Goal: Navigation & Orientation: Find specific page/section

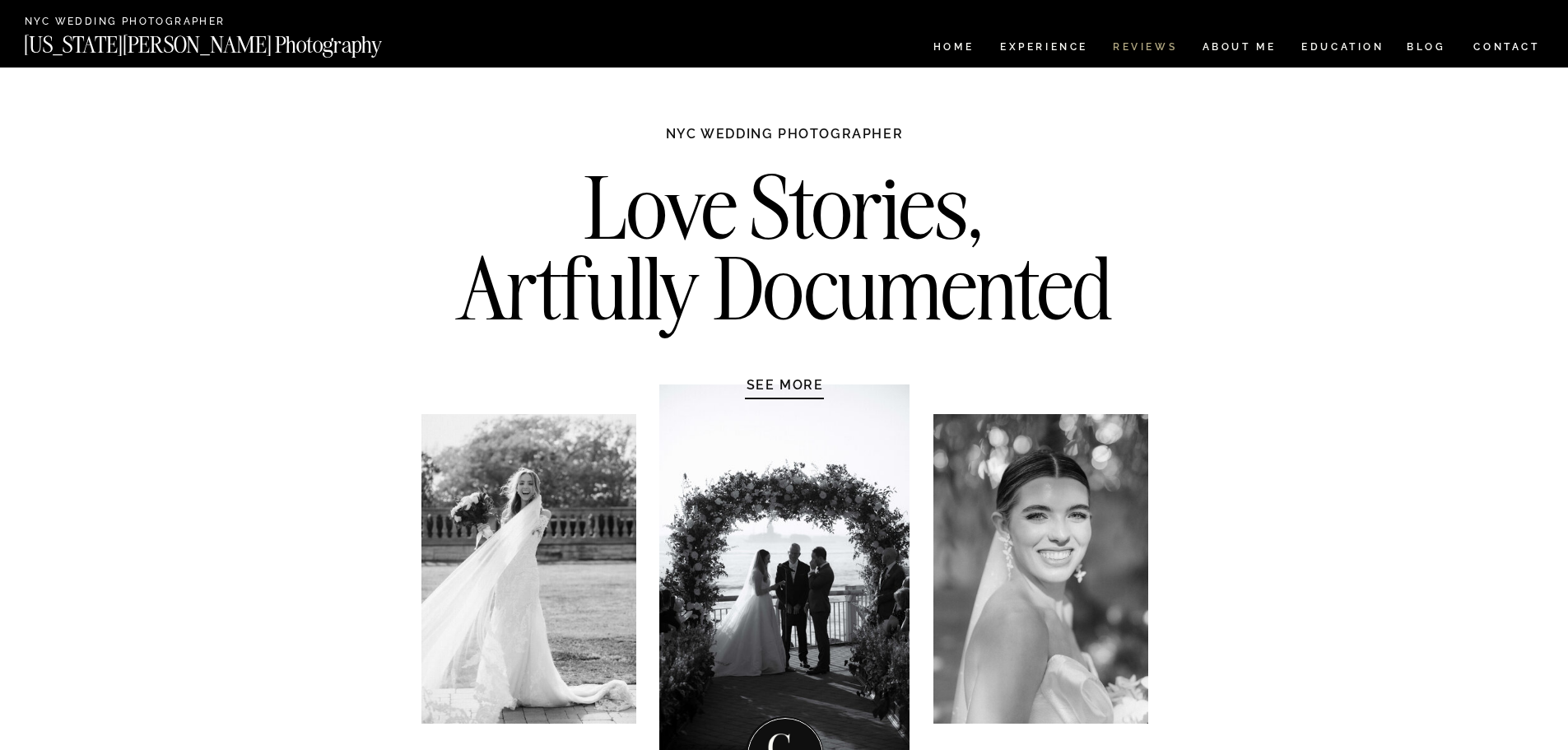
click at [1151, 44] on nav "REVIEWS" at bounding box center [1143, 50] width 61 height 14
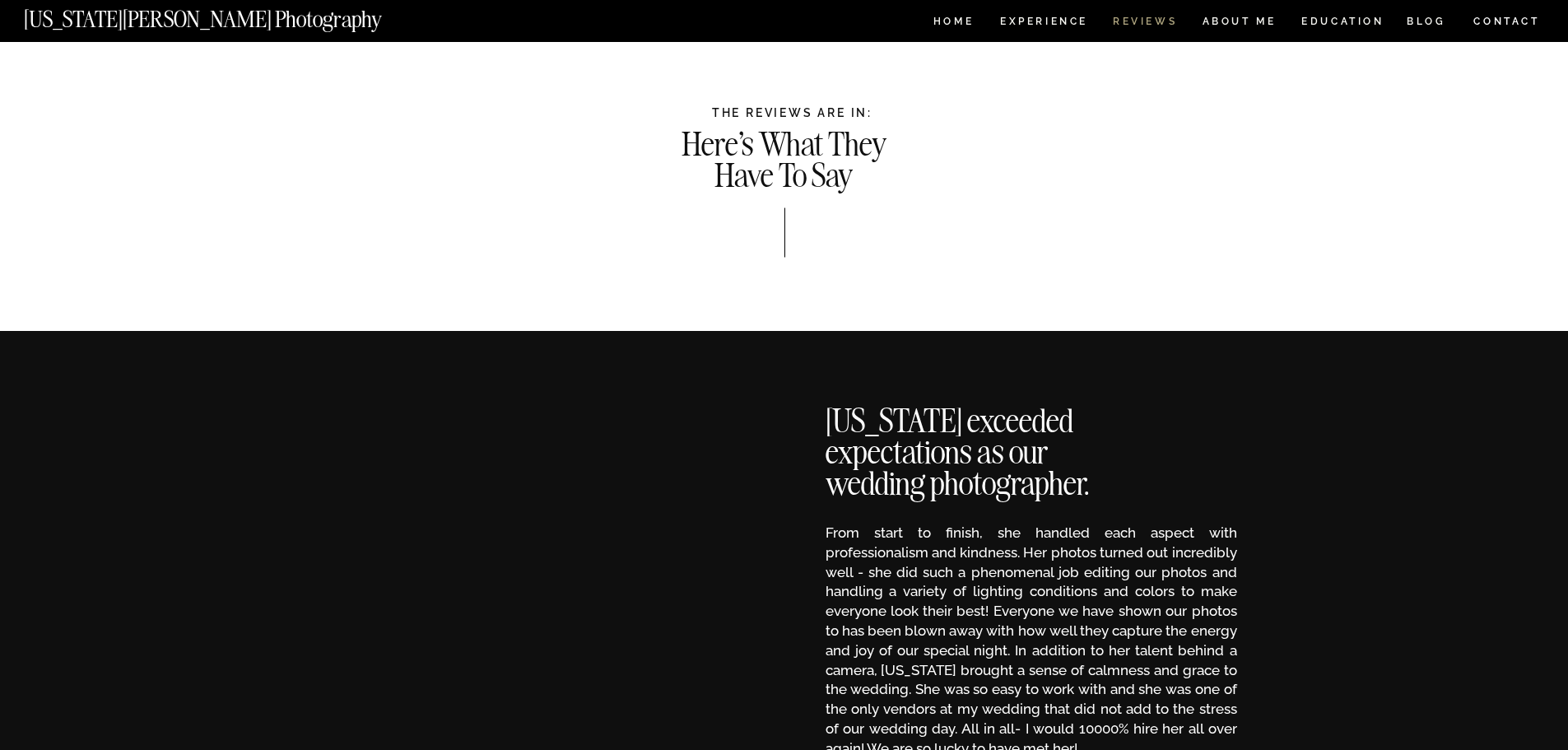
drag, startPoint x: 0, startPoint y: 0, endPoint x: 1134, endPoint y: 18, distance: 1134.1
click at [1134, 18] on nav "REVIEWS" at bounding box center [1143, 23] width 61 height 14
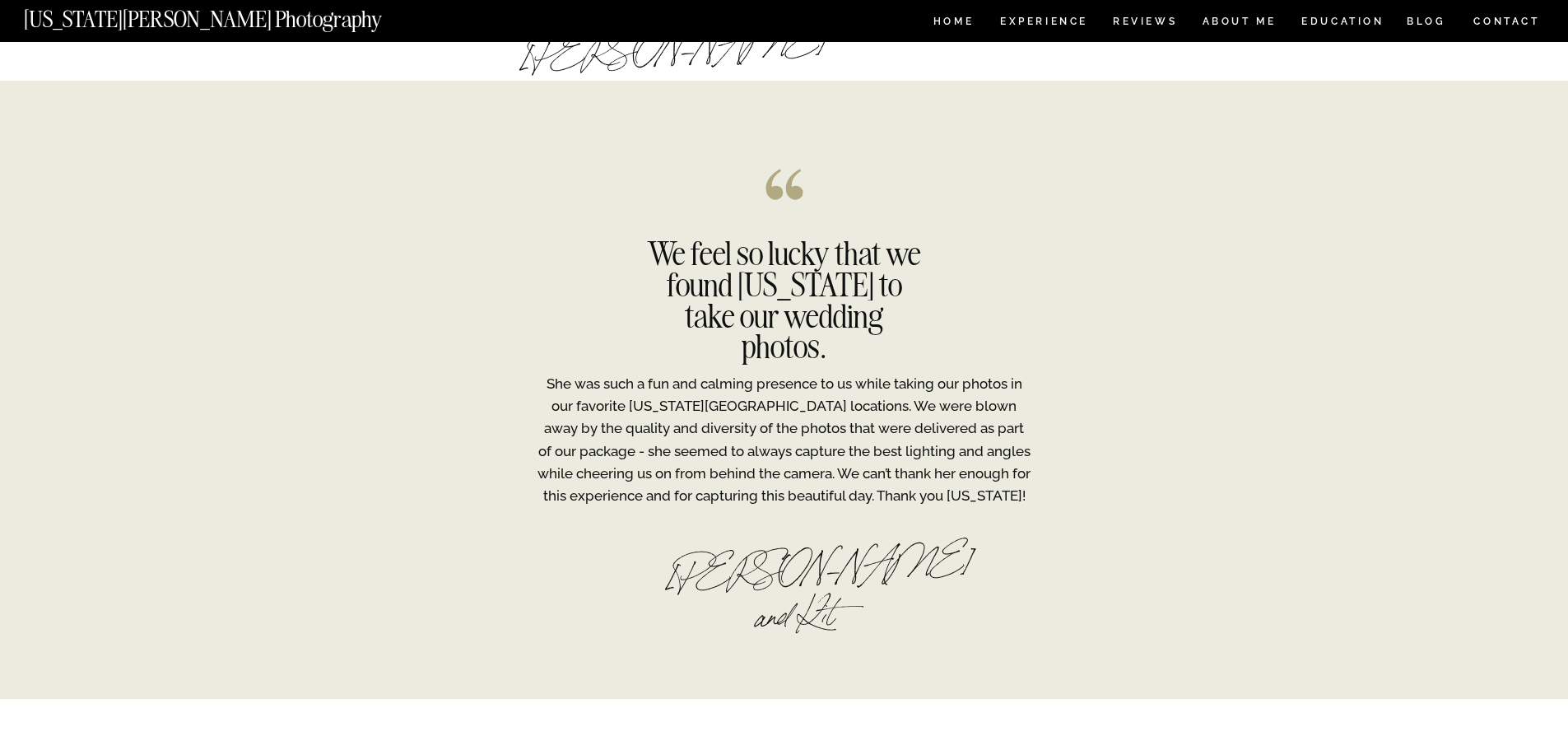
scroll to position [3111, 0]
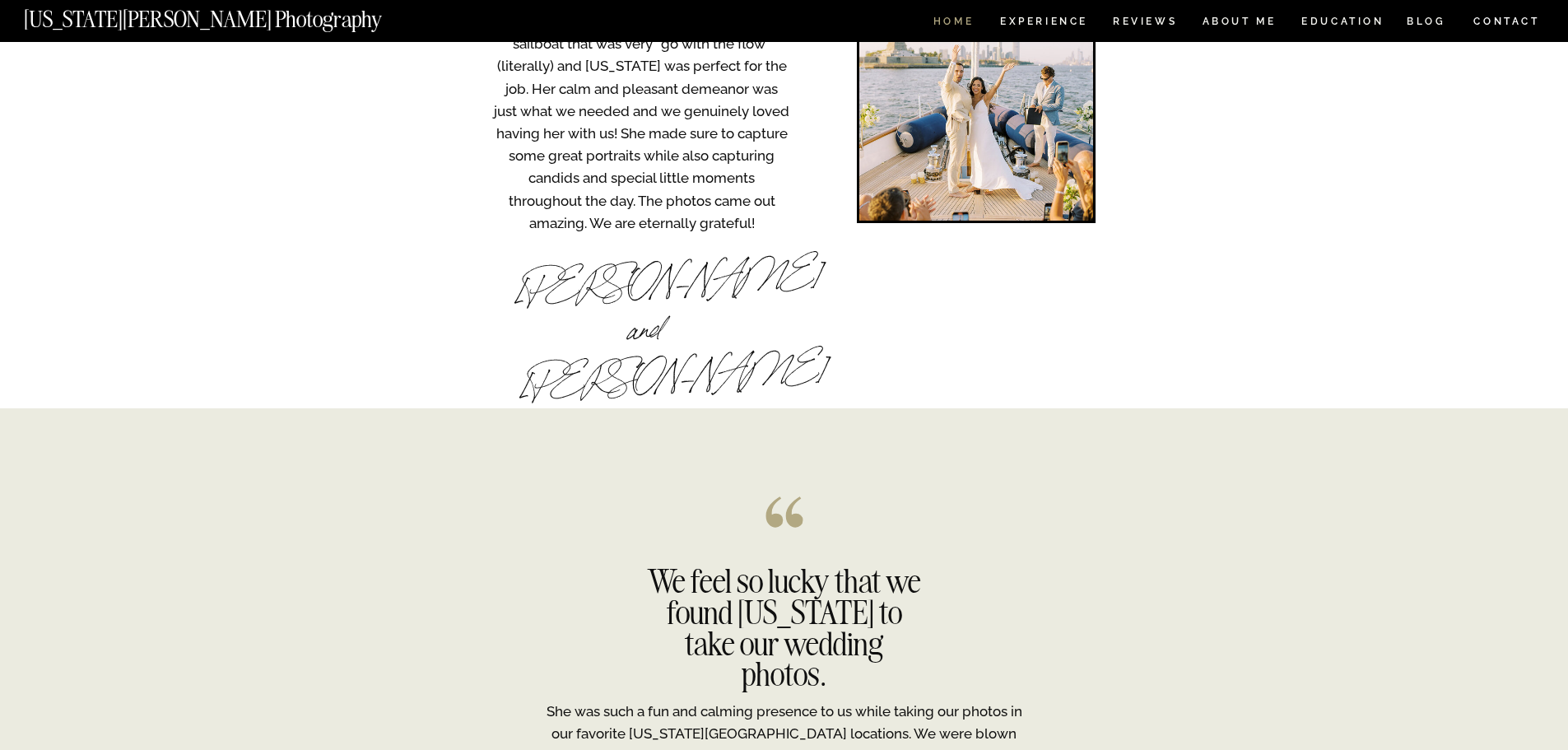
click at [943, 20] on nav "HOME" at bounding box center [954, 23] width 47 height 14
